Goal: Use online tool/utility: Utilize a website feature to perform a specific function

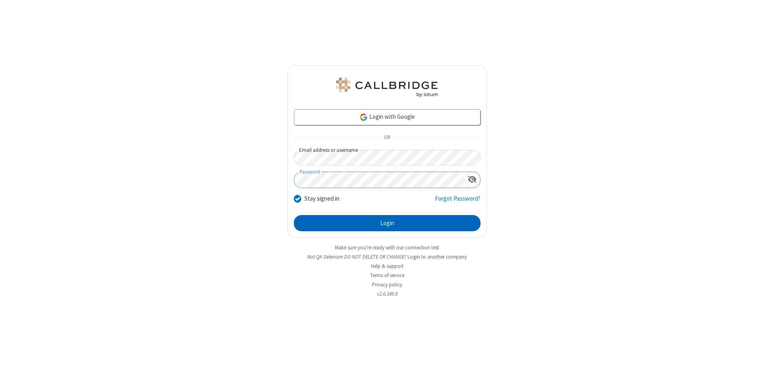
click at [387, 223] on button "Login" at bounding box center [387, 223] width 187 height 16
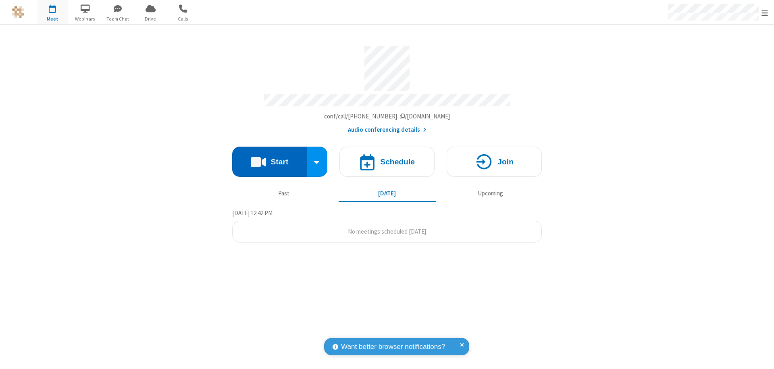
click at [269, 158] on button "Start" at bounding box center [269, 162] width 75 height 30
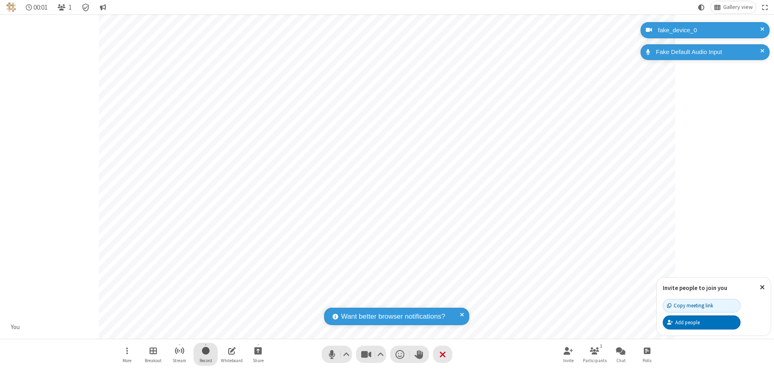
click at [206, 354] on span "Start recording" at bounding box center [206, 351] width 8 height 10
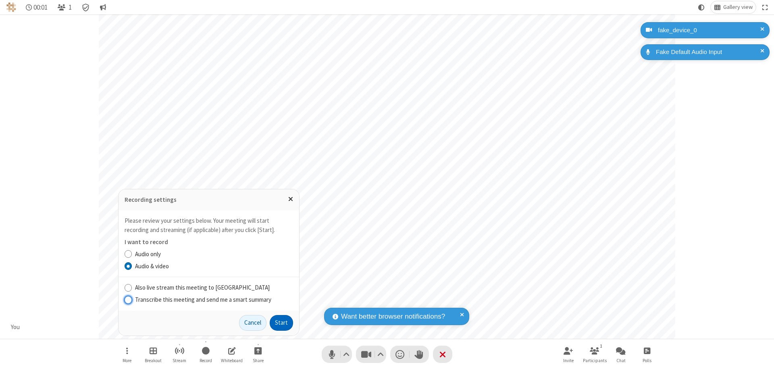
click at [281, 323] on button "Start" at bounding box center [281, 323] width 23 height 16
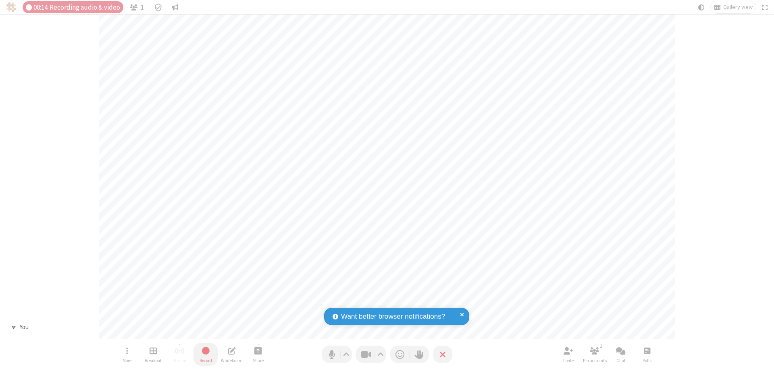
click at [206, 354] on span "Stop recording" at bounding box center [205, 350] width 10 height 11
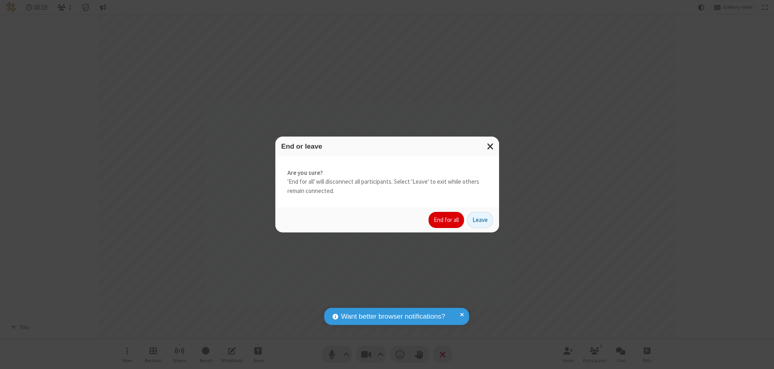
click at [447, 220] on button "End for all" at bounding box center [445, 220] width 35 height 16
